Goal: Task Accomplishment & Management: Complete application form

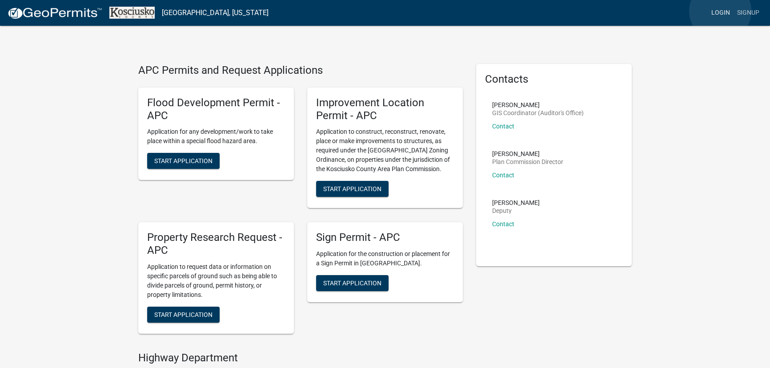
click at [720, 11] on link "Login" at bounding box center [720, 12] width 26 height 17
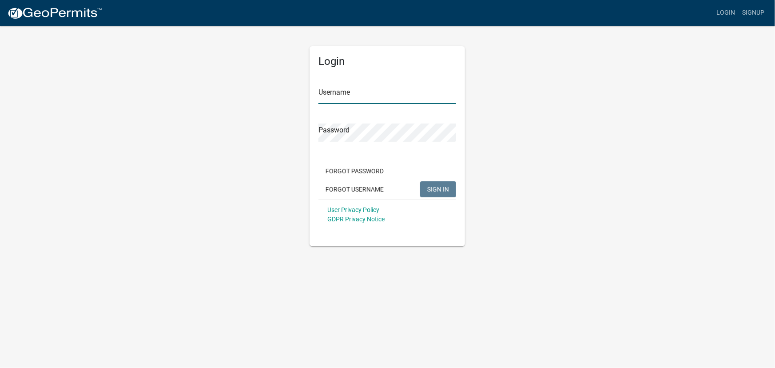
type input "lrebman"
click at [439, 191] on span "SIGN IN" at bounding box center [438, 188] width 22 height 7
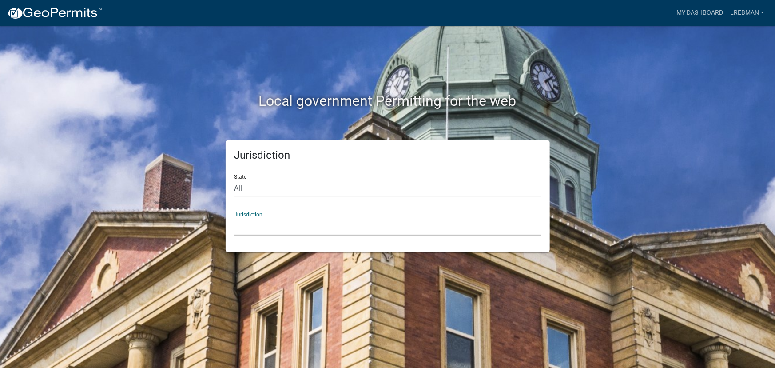
click at [248, 217] on select "[GEOGRAPHIC_DATA], [US_STATE] [GEOGRAPHIC_DATA], [US_STATE][PERSON_NAME][GEOGRA…" at bounding box center [388, 226] width 307 height 18
click at [182, 92] on div "Local government Permitting for the web" at bounding box center [388, 83] width 507 height 114
click at [238, 187] on select "All [US_STATE] [US_STATE] [US_STATE] [US_STATE] [US_STATE] [US_STATE] [US_STATE…" at bounding box center [388, 189] width 307 height 18
select select "[US_STATE]"
click at [235, 180] on select "All [US_STATE] [US_STATE] [US_STATE] [US_STATE] [US_STATE] [US_STATE] [US_STATE…" at bounding box center [388, 189] width 307 height 18
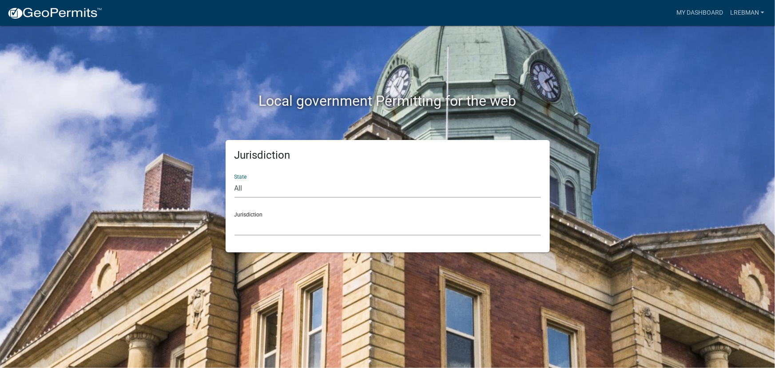
click at [242, 226] on select "City of [GEOGRAPHIC_DATA], [US_STATE] City of [GEOGRAPHIC_DATA], [US_STATE] Cit…" at bounding box center [388, 226] width 307 height 18
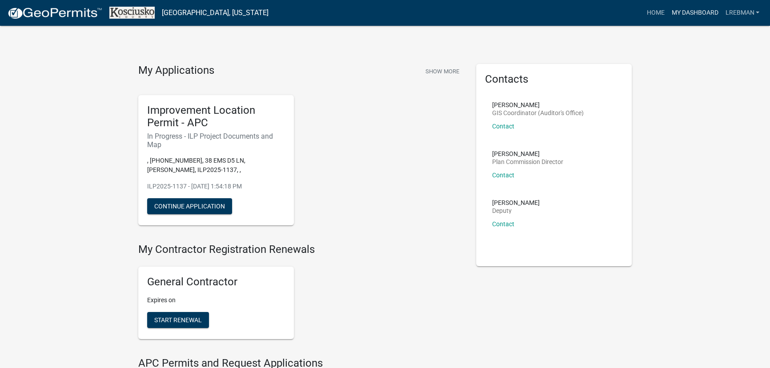
click at [691, 13] on link "My Dashboard" at bounding box center [694, 12] width 54 height 17
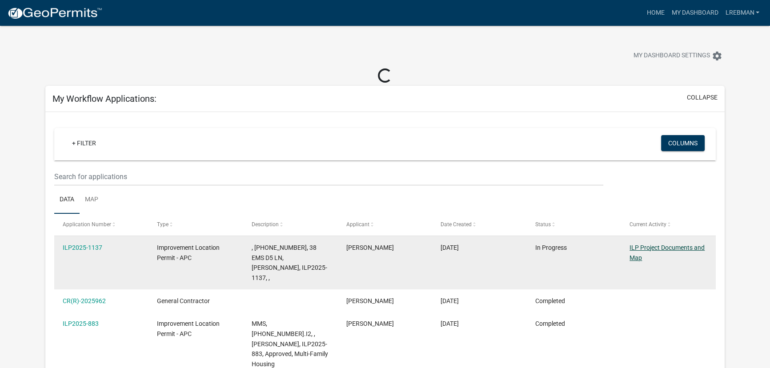
click at [639, 249] on link "ILP Project Documents and Map" at bounding box center [666, 252] width 75 height 17
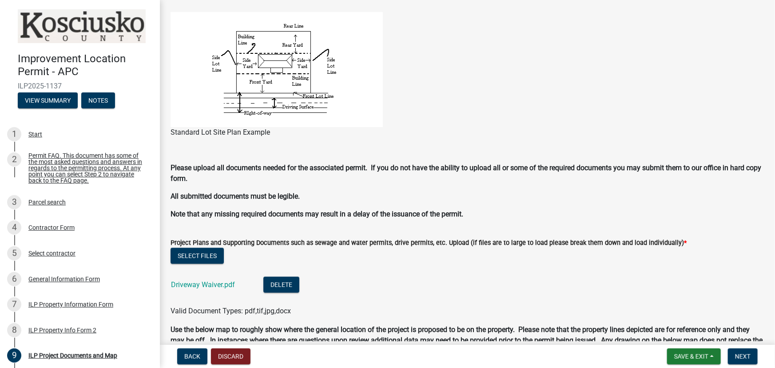
scroll to position [687, 0]
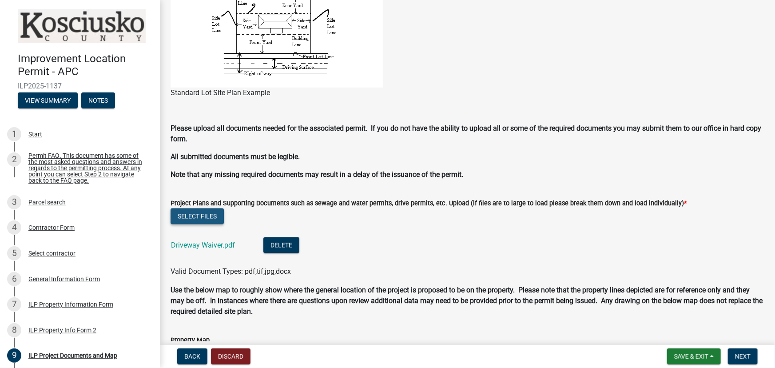
click at [196, 211] on button "Select files" at bounding box center [197, 216] width 53 height 16
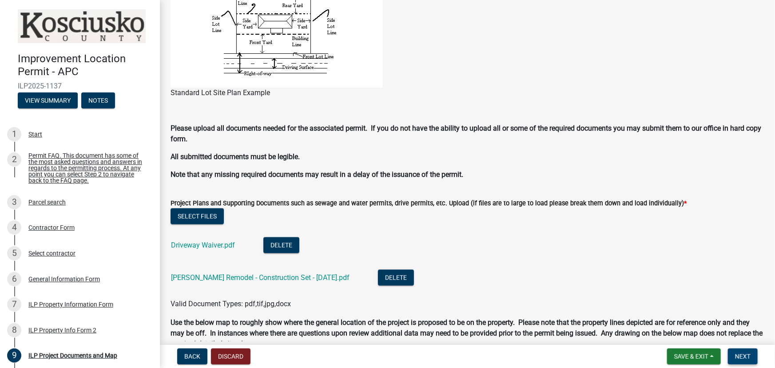
click at [743, 355] on span "Next" at bounding box center [743, 356] width 16 height 7
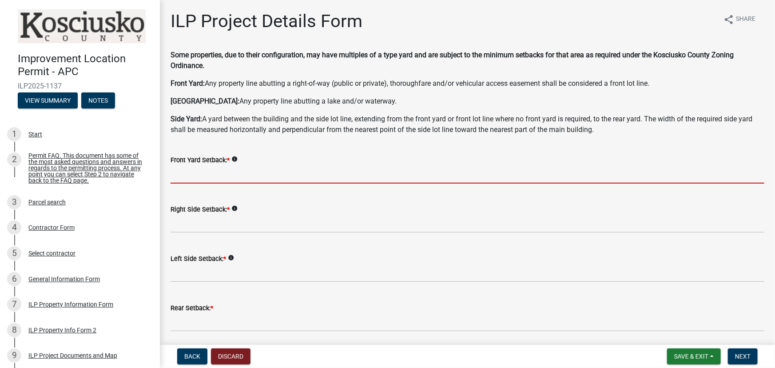
click at [181, 179] on input "text" at bounding box center [468, 174] width 594 height 18
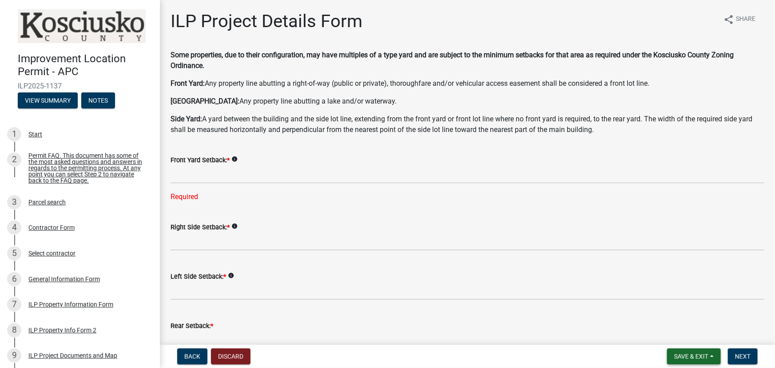
click at [687, 355] on span "Save & Exit" at bounding box center [692, 356] width 34 height 7
click at [669, 311] on button "Save" at bounding box center [685, 311] width 71 height 21
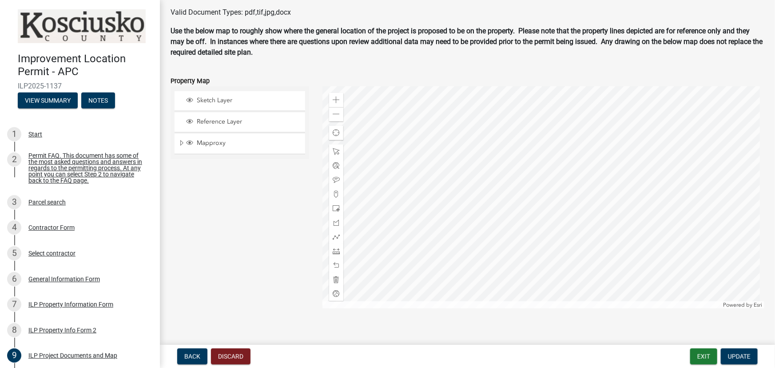
scroll to position [987, 0]
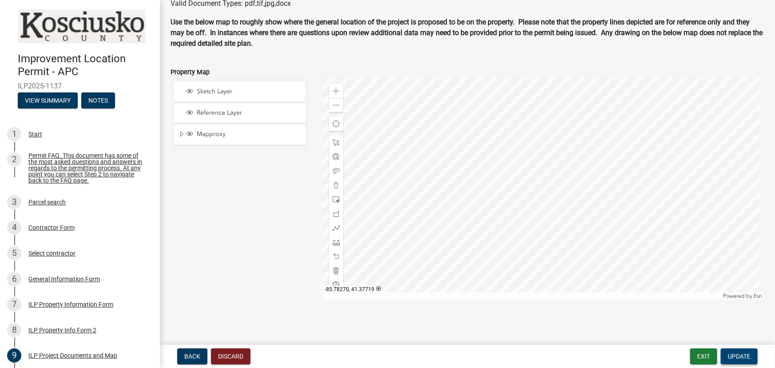
click at [743, 356] on span "Update" at bounding box center [739, 356] width 23 height 7
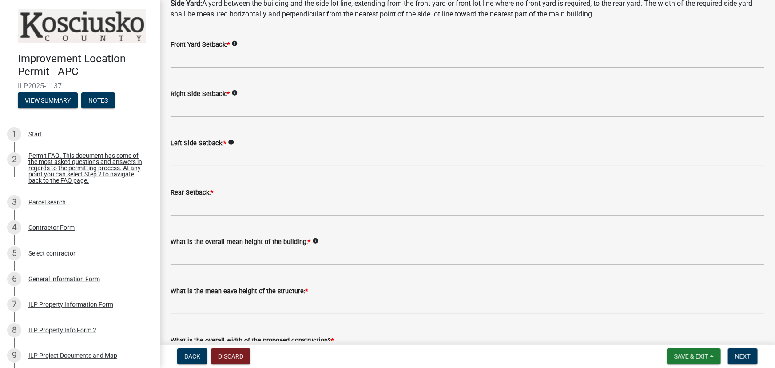
scroll to position [121, 0]
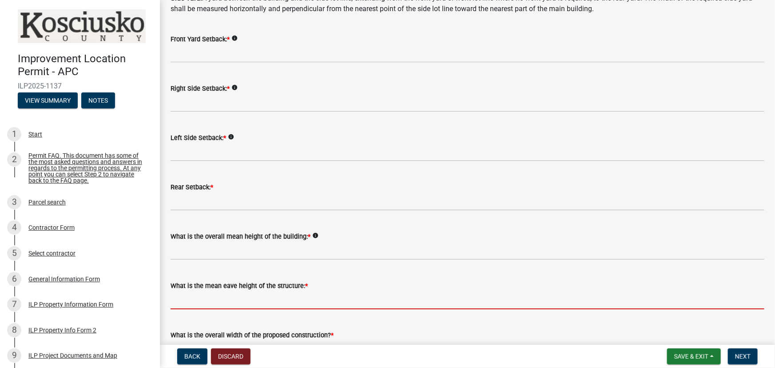
click at [195, 301] on input "text" at bounding box center [468, 300] width 594 height 18
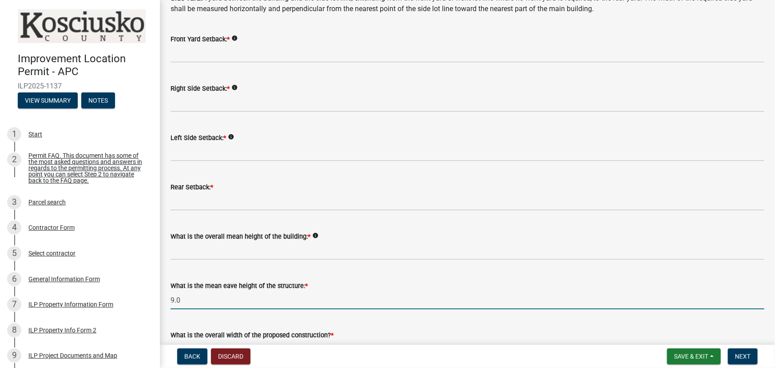
scroll to position [161, 0]
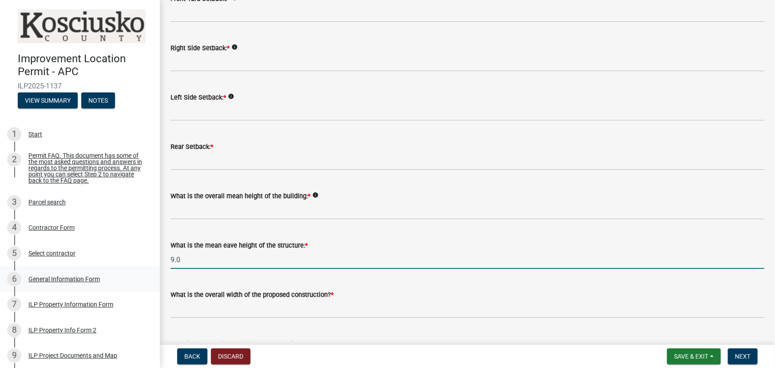
type input "9.0"
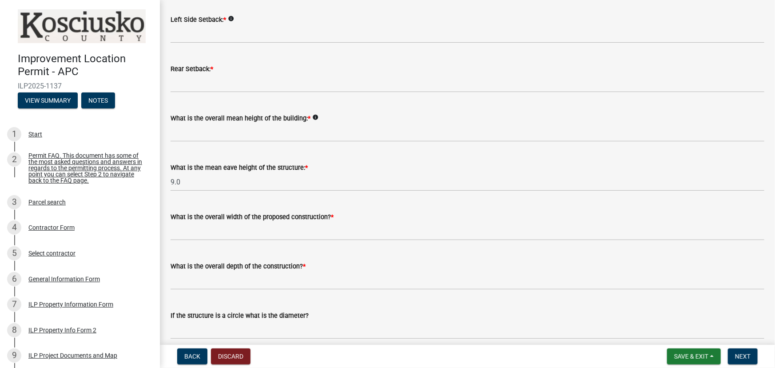
scroll to position [242, 0]
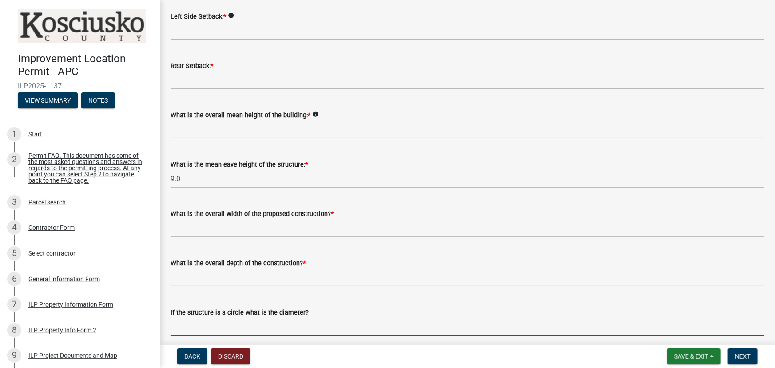
click at [203, 326] on input "text" at bounding box center [468, 327] width 594 height 18
type input "0"
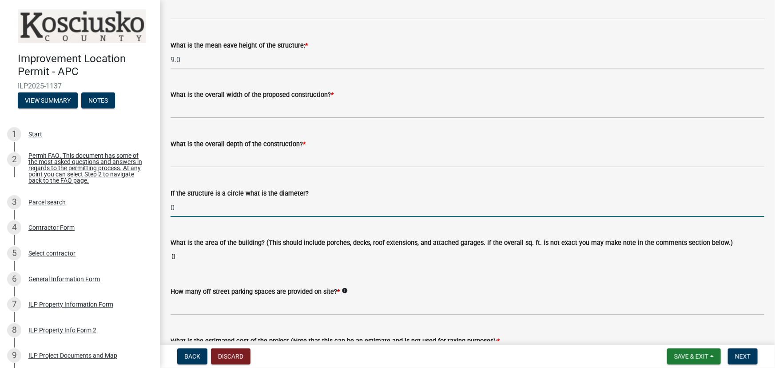
scroll to position [363, 0]
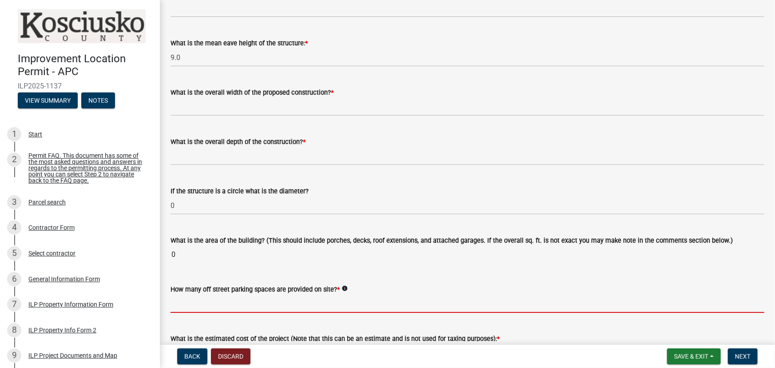
click at [192, 307] on input "text" at bounding box center [468, 304] width 594 height 18
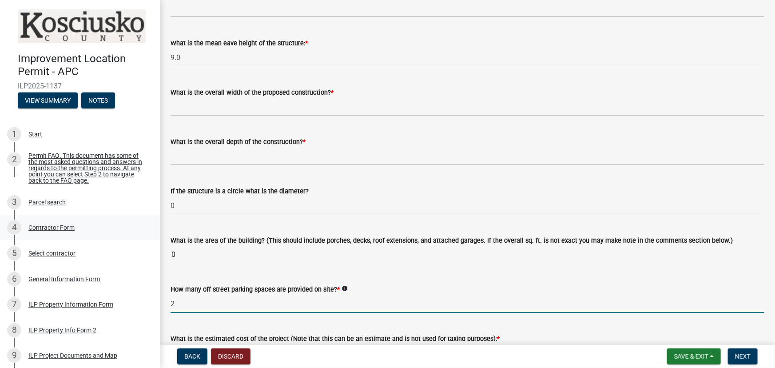
type input "2"
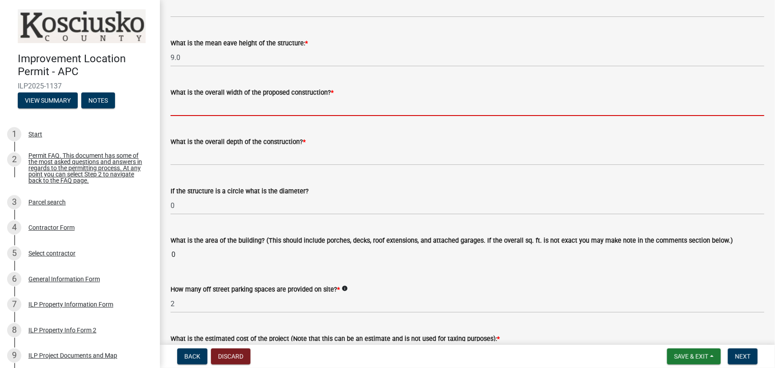
click at [187, 103] on input "text" at bounding box center [468, 107] width 594 height 18
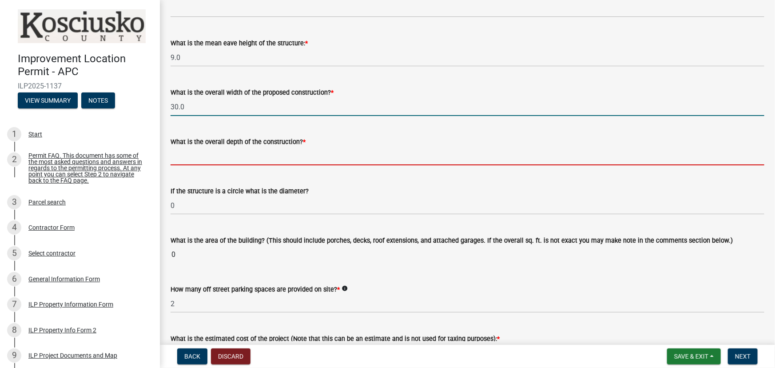
type input "30.00"
click at [191, 162] on input "text" at bounding box center [468, 156] width 594 height 18
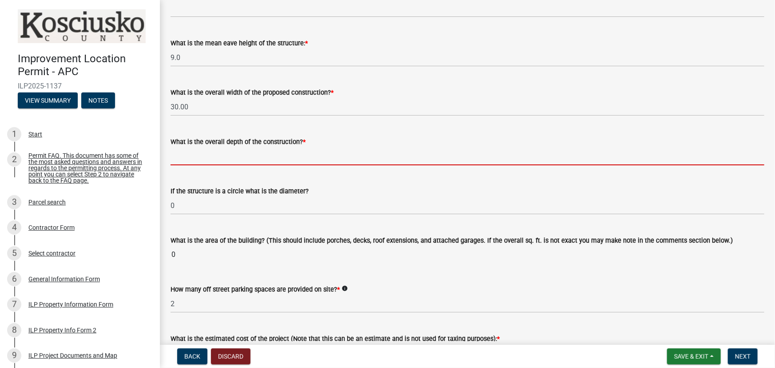
click at [266, 273] on wm-data-entity-input-list "Some properties, due to their configuration, may have multiples of a type yard …" at bounding box center [468, 128] width 594 height 884
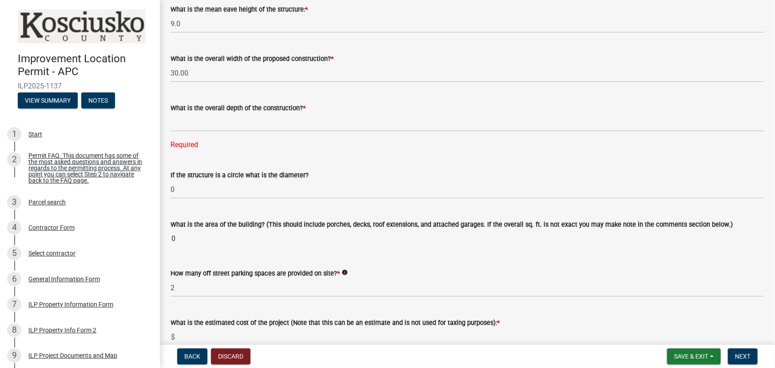
scroll to position [404, 0]
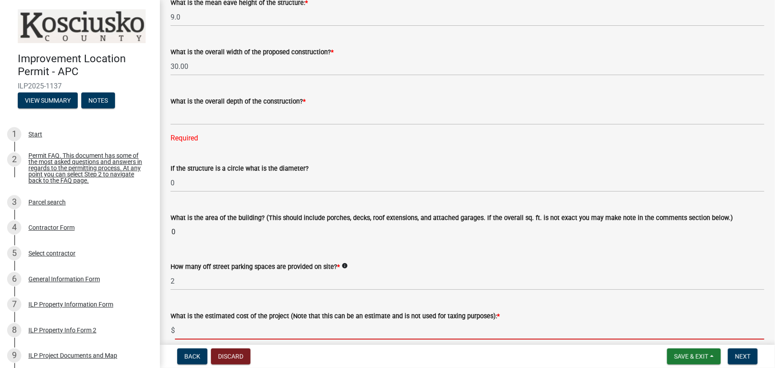
click at [202, 335] on input "text" at bounding box center [470, 330] width 590 height 18
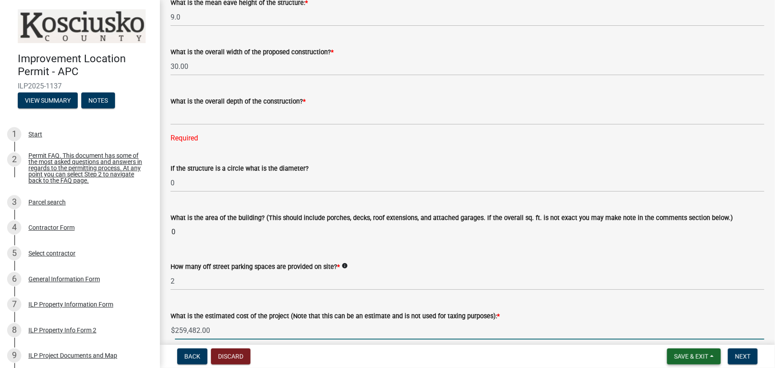
type input "259482"
click at [687, 354] on span "Save & Exit" at bounding box center [692, 356] width 34 height 7
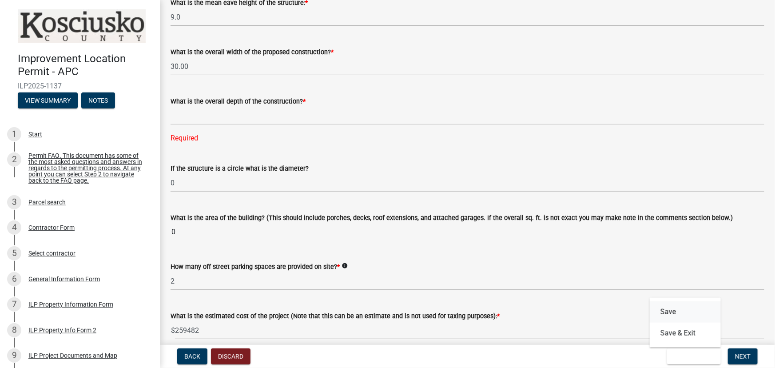
click at [673, 311] on button "Save" at bounding box center [685, 311] width 71 height 21
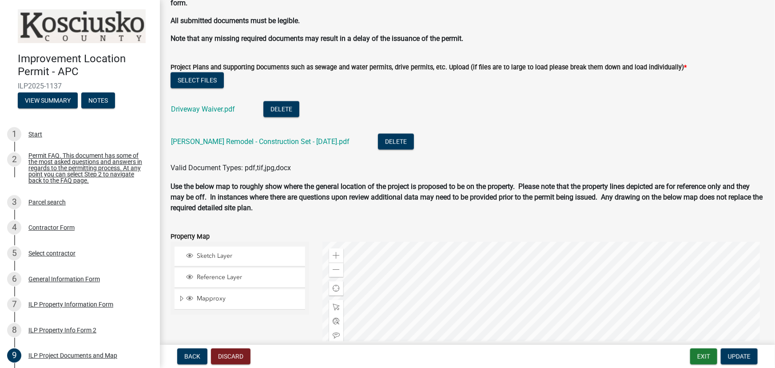
scroll to position [848, 0]
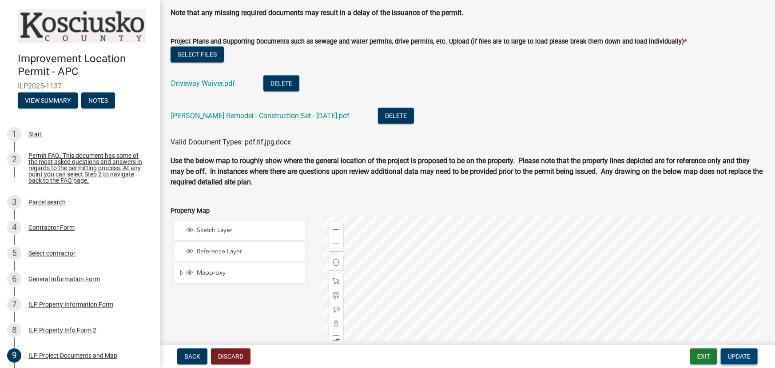
click at [745, 355] on span "Update" at bounding box center [739, 356] width 23 height 7
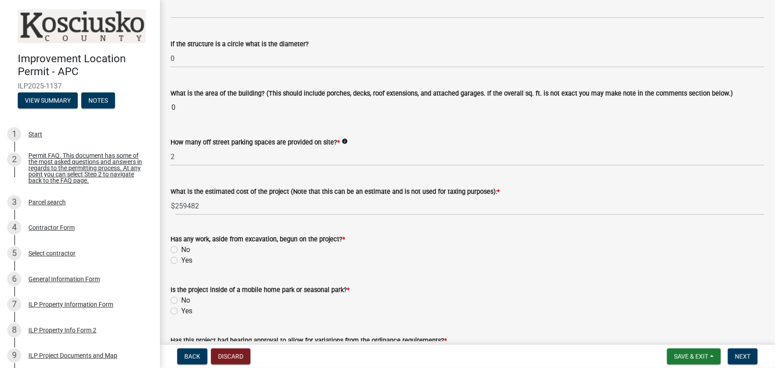
scroll to position [525, 0]
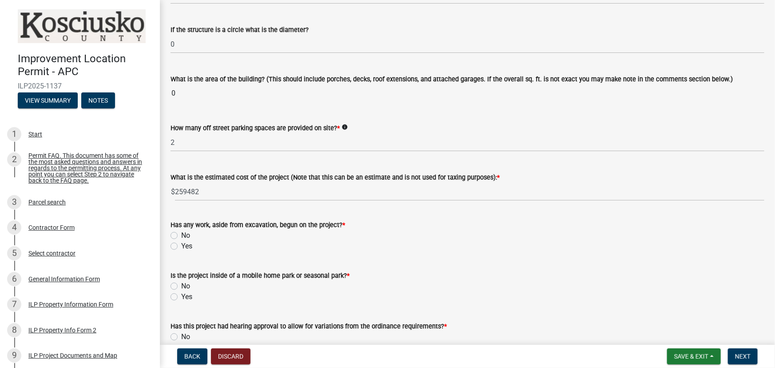
click at [181, 234] on label "No" at bounding box center [185, 235] width 9 height 11
click at [181, 234] on input "No" at bounding box center [184, 233] width 6 height 6
radio input "true"
click at [181, 285] on label "No" at bounding box center [185, 286] width 9 height 11
click at [181, 285] on input "No" at bounding box center [184, 284] width 6 height 6
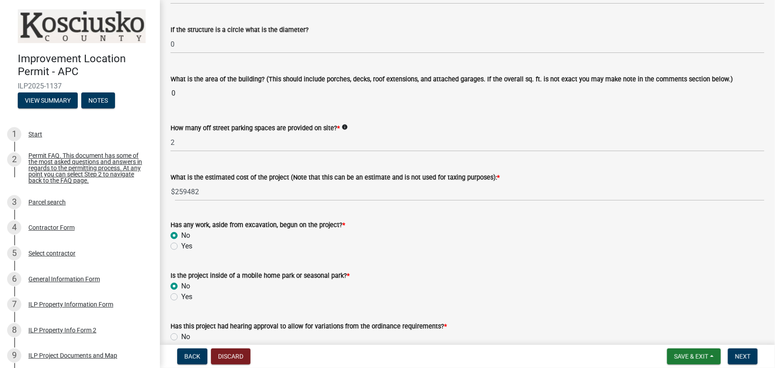
radio input "true"
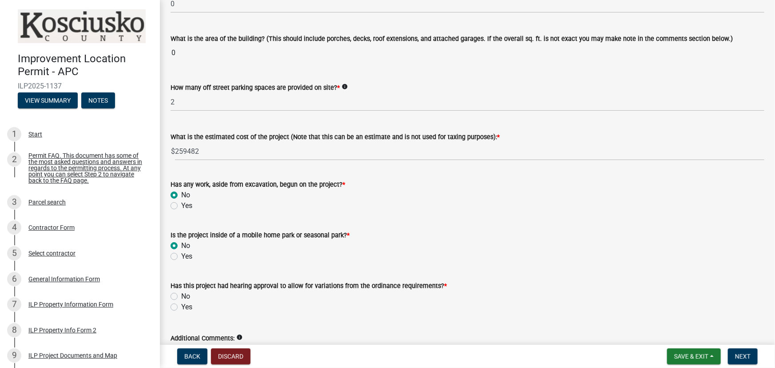
click at [181, 296] on label "No" at bounding box center [185, 296] width 9 height 11
click at [181, 296] on input "No" at bounding box center [184, 294] width 6 height 6
radio input "true"
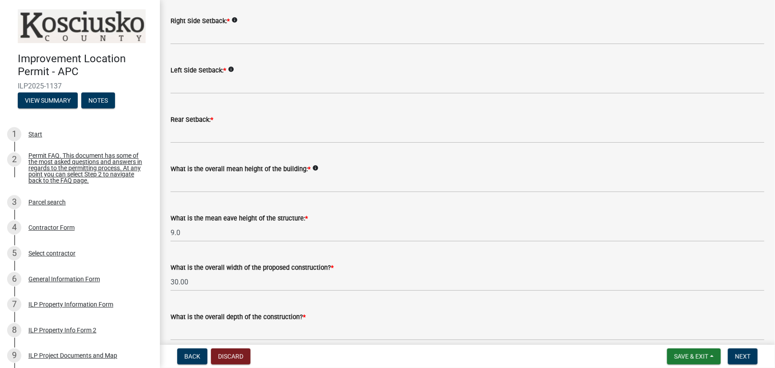
scroll to position [182, 0]
